Goal: Register for event/course: Register for event/course

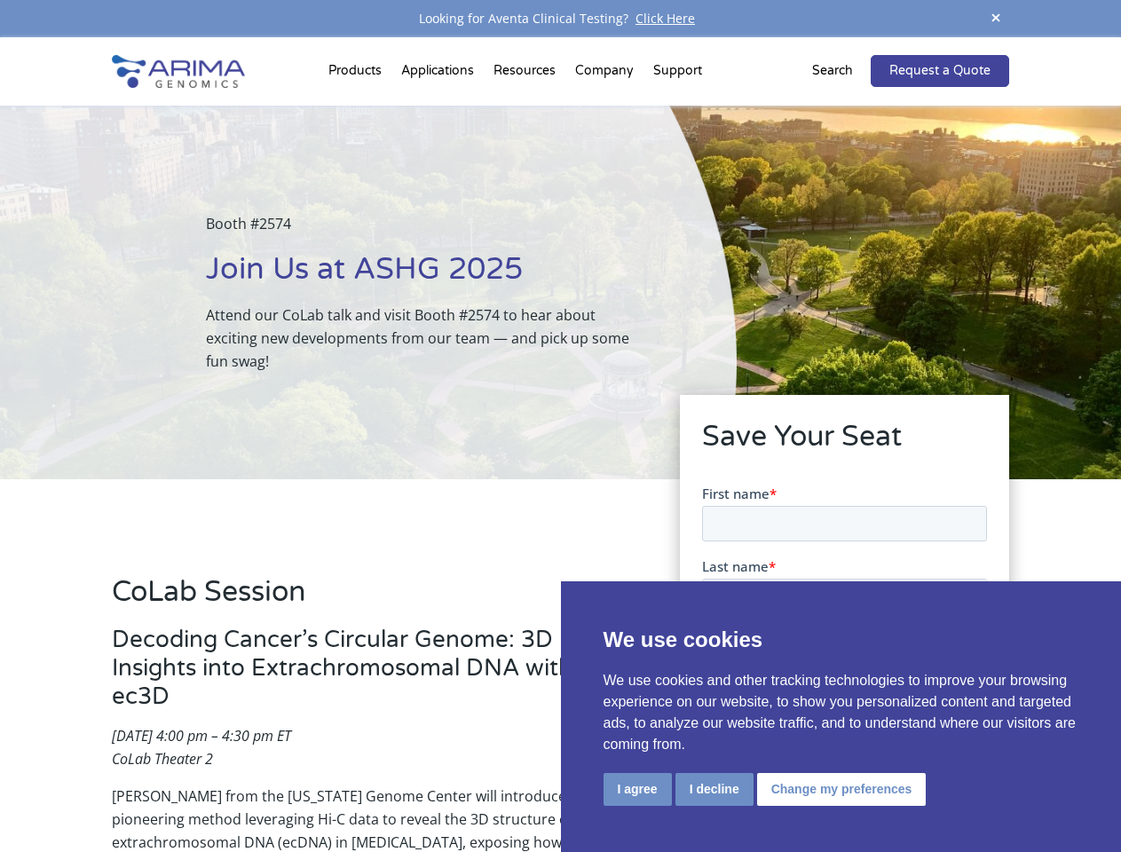
click at [560, 426] on div "Booth #2574 Join Us at ASHG 2025 Attend our CoLab talk and visit Booth #2574 to…" at bounding box center [368, 293] width 736 height 374
click at [637, 789] on button "I agree" at bounding box center [637, 789] width 68 height 33
click at [712, 811] on input "I'd like to schedule a meeting at the booth" at bounding box center [711, 811] width 12 height 12
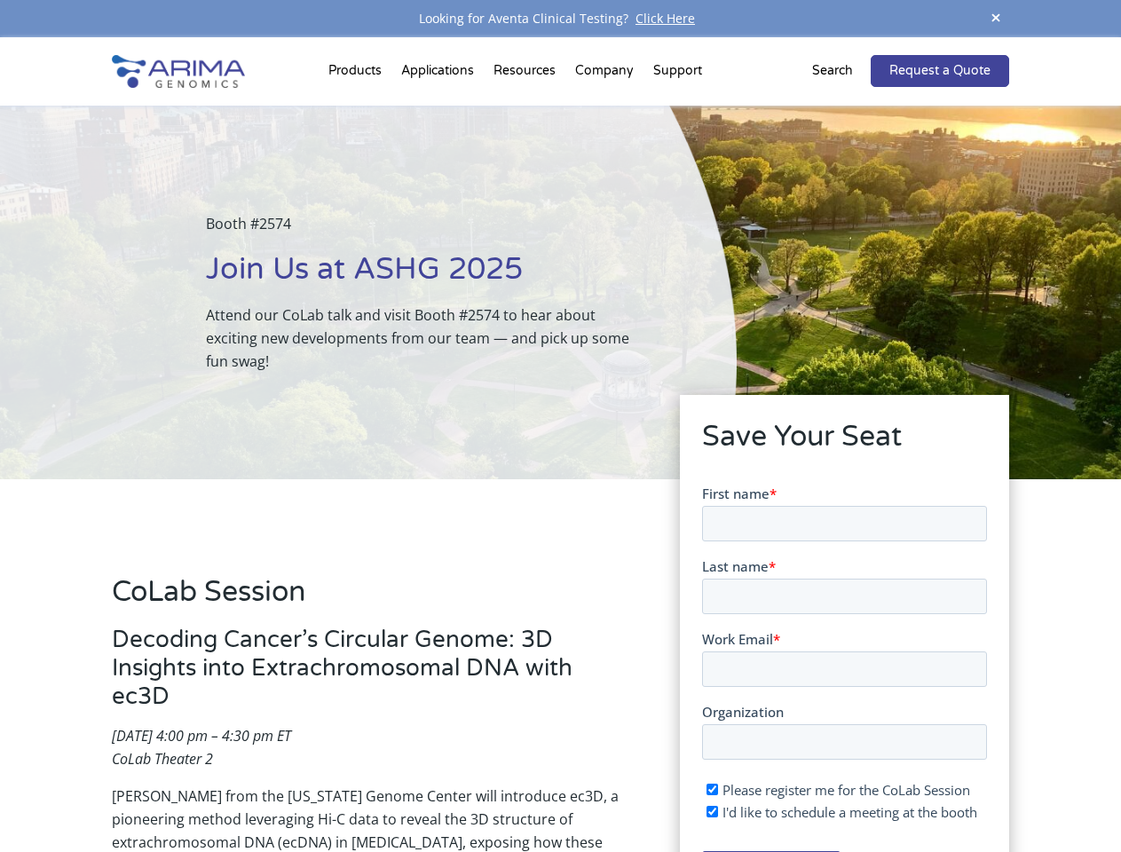
click at [838, 811] on span "I'd like to schedule a meeting at the booth" at bounding box center [848, 811] width 255 height 18
click at [717, 811] on input "I'd like to schedule a meeting at the booth" at bounding box center [711, 811] width 12 height 12
checkbox input "false"
click at [995, 19] on span at bounding box center [995, 19] width 27 height 24
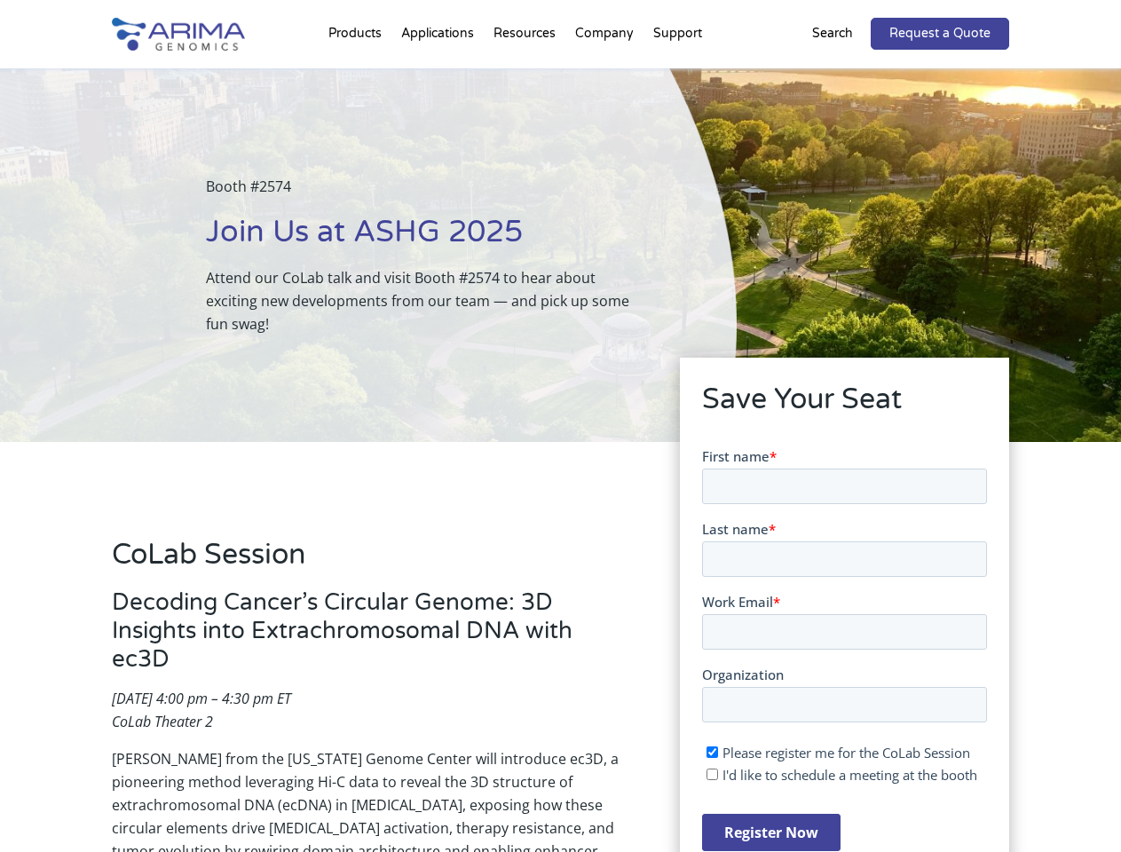
click at [358, 75] on div "Booth #2574 Join Us at ASHG 2025 Attend our CoLab talk and visit Booth #2574 to…" at bounding box center [368, 255] width 736 height 374
click at [526, 75] on div "Booth #2574 Join Us at ASHG 2025 Attend our CoLab talk and visit Booth #2574 to…" at bounding box center [368, 255] width 736 height 374
click at [605, 75] on div "Booth #2574 Join Us at ASHG 2025 Attend our CoLab talk and visit Booth #2574 to…" at bounding box center [368, 255] width 736 height 374
click at [677, 75] on div "Booth #2574 Join Us at ASHG 2025 Attend our CoLab talk and visit Booth #2574 to…" at bounding box center [368, 255] width 736 height 374
